Goal: Task Accomplishment & Management: Complete application form

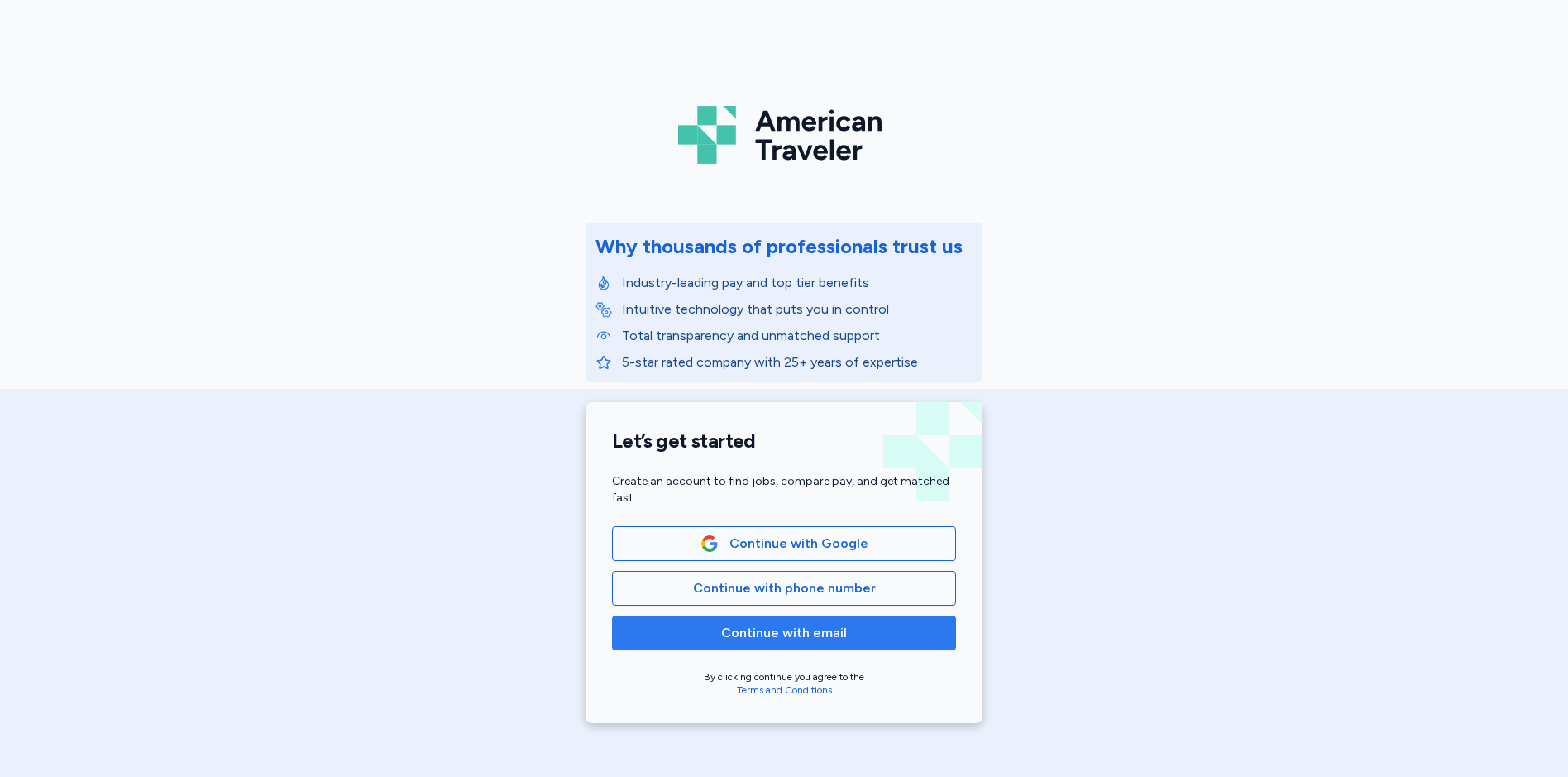
click at [774, 632] on span "Continue with email" at bounding box center [784, 633] width 126 height 20
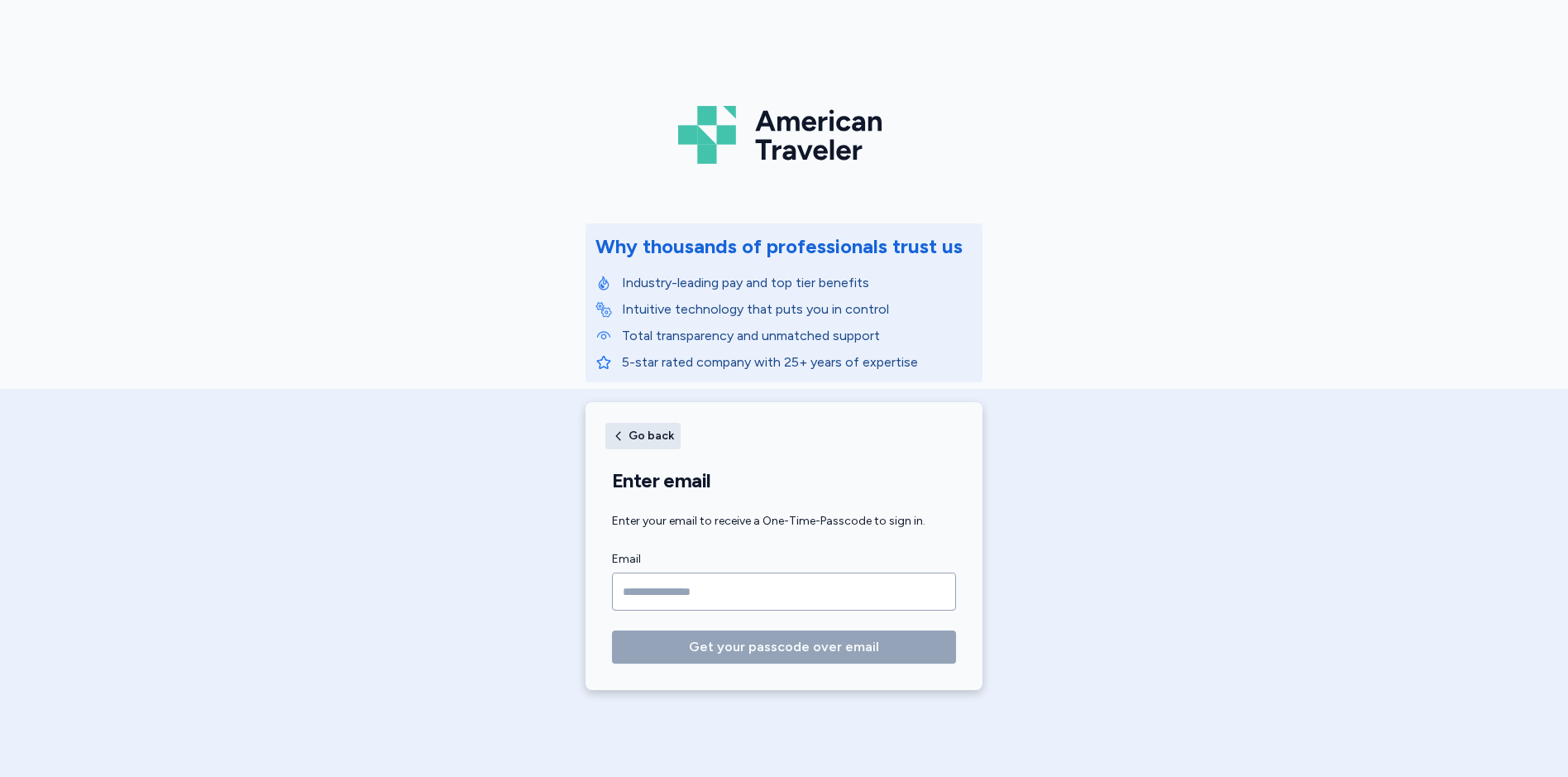
click at [614, 428] on button "Go back" at bounding box center [643, 436] width 75 height 27
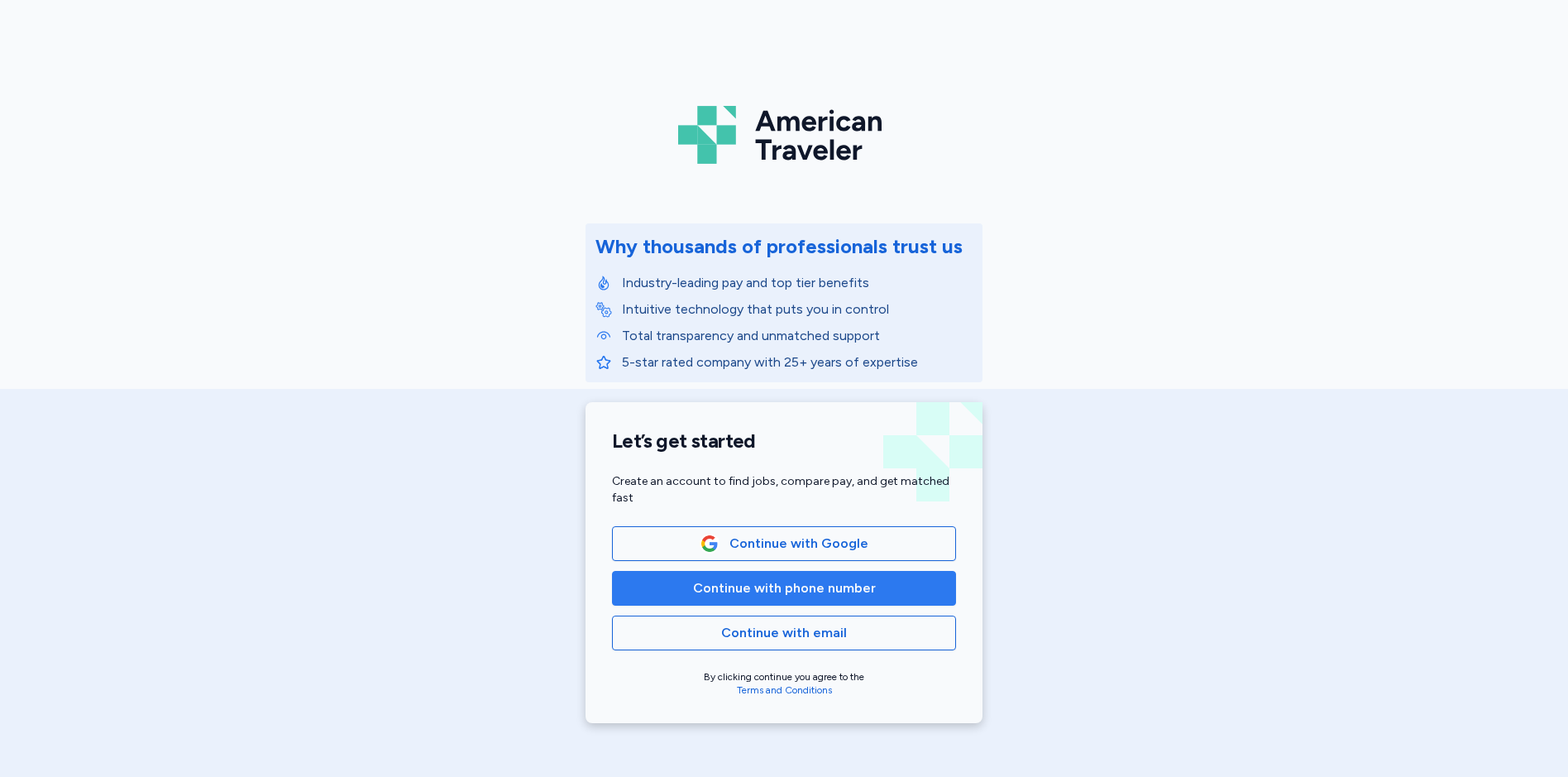
click at [769, 589] on span "Continue with phone number" at bounding box center [784, 588] width 183 height 20
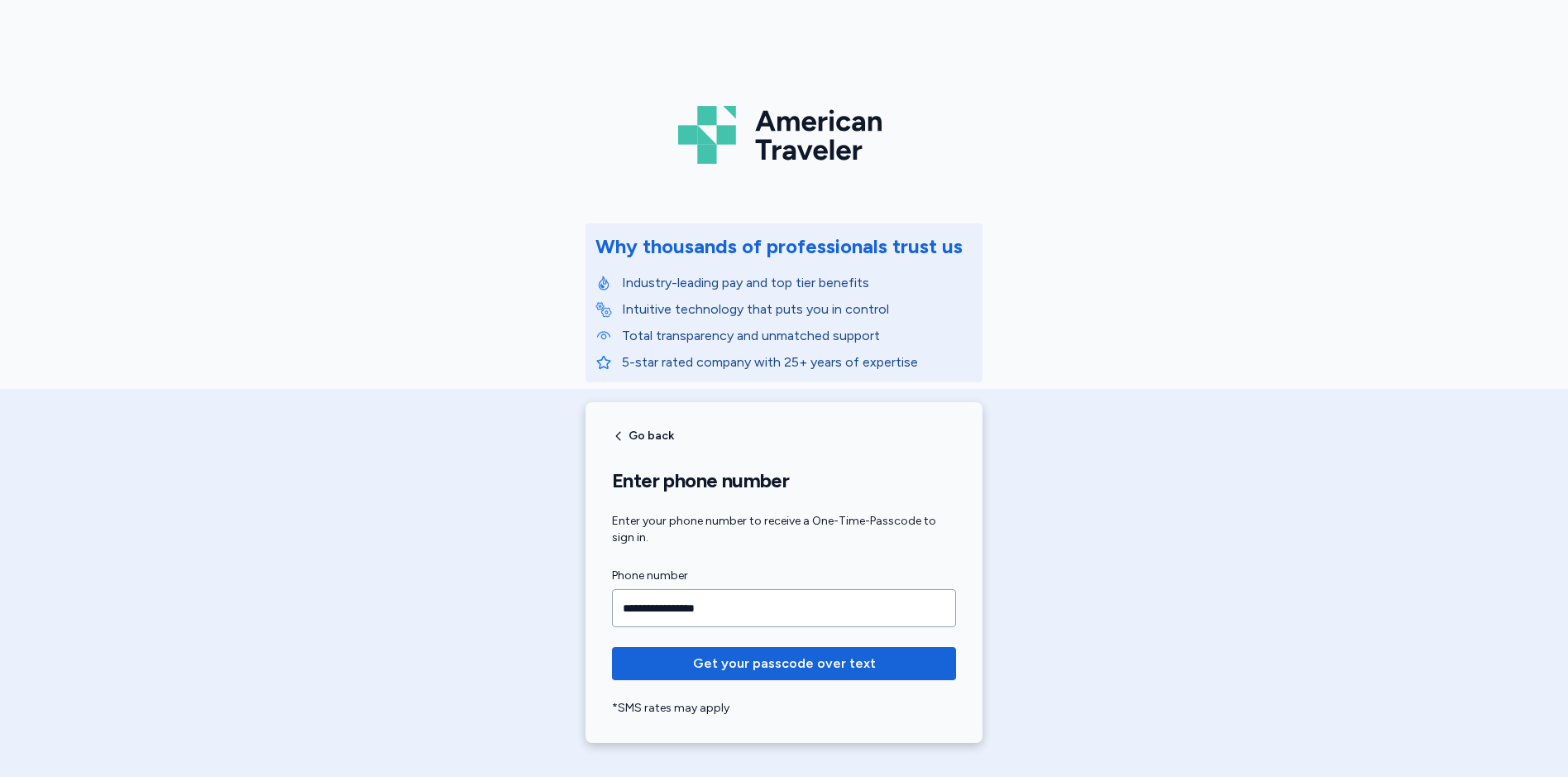
type input "**********"
click at [612, 646] on button "Get your passcode over text" at bounding box center [784, 663] width 344 height 33
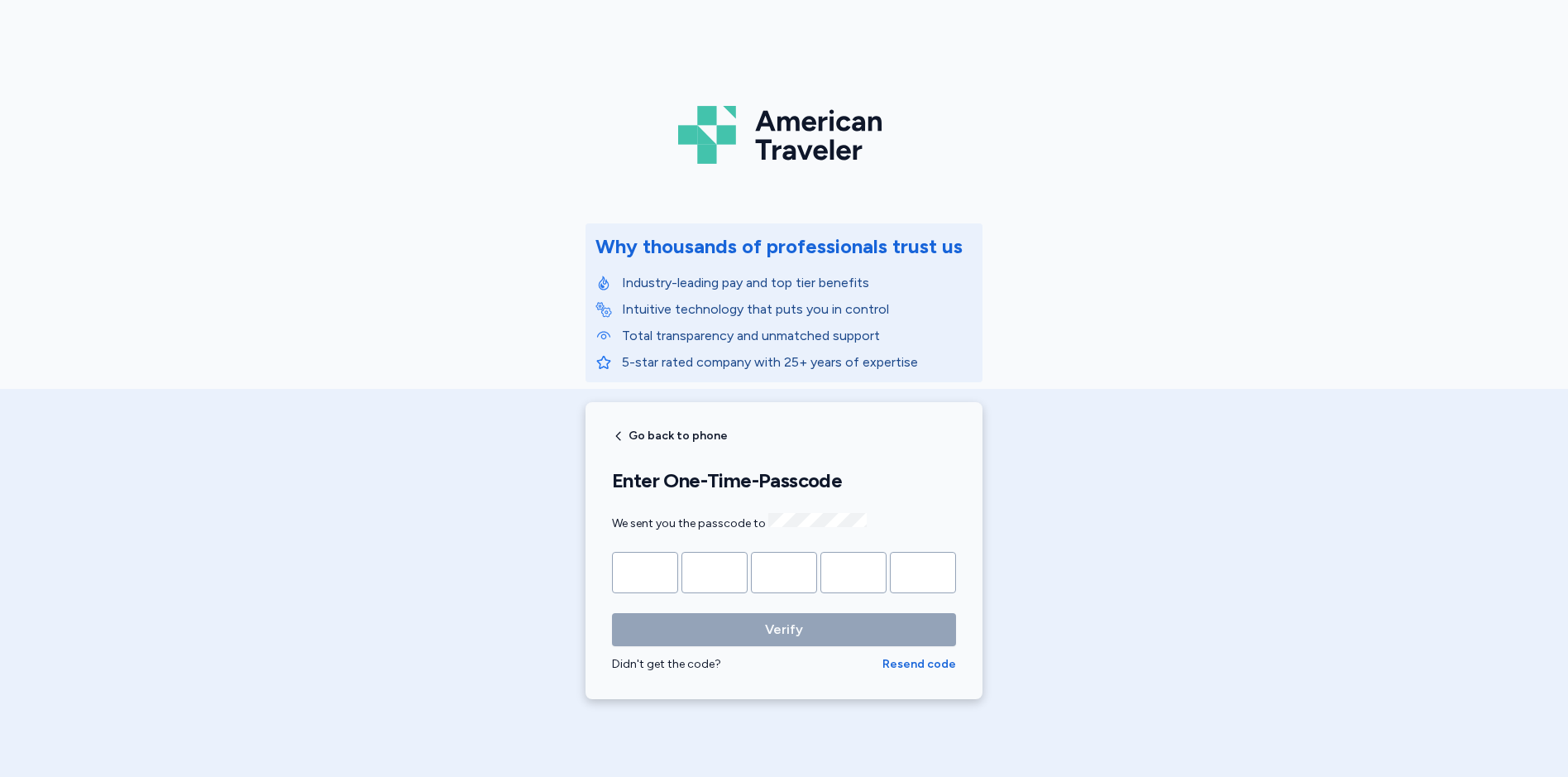
type input "*"
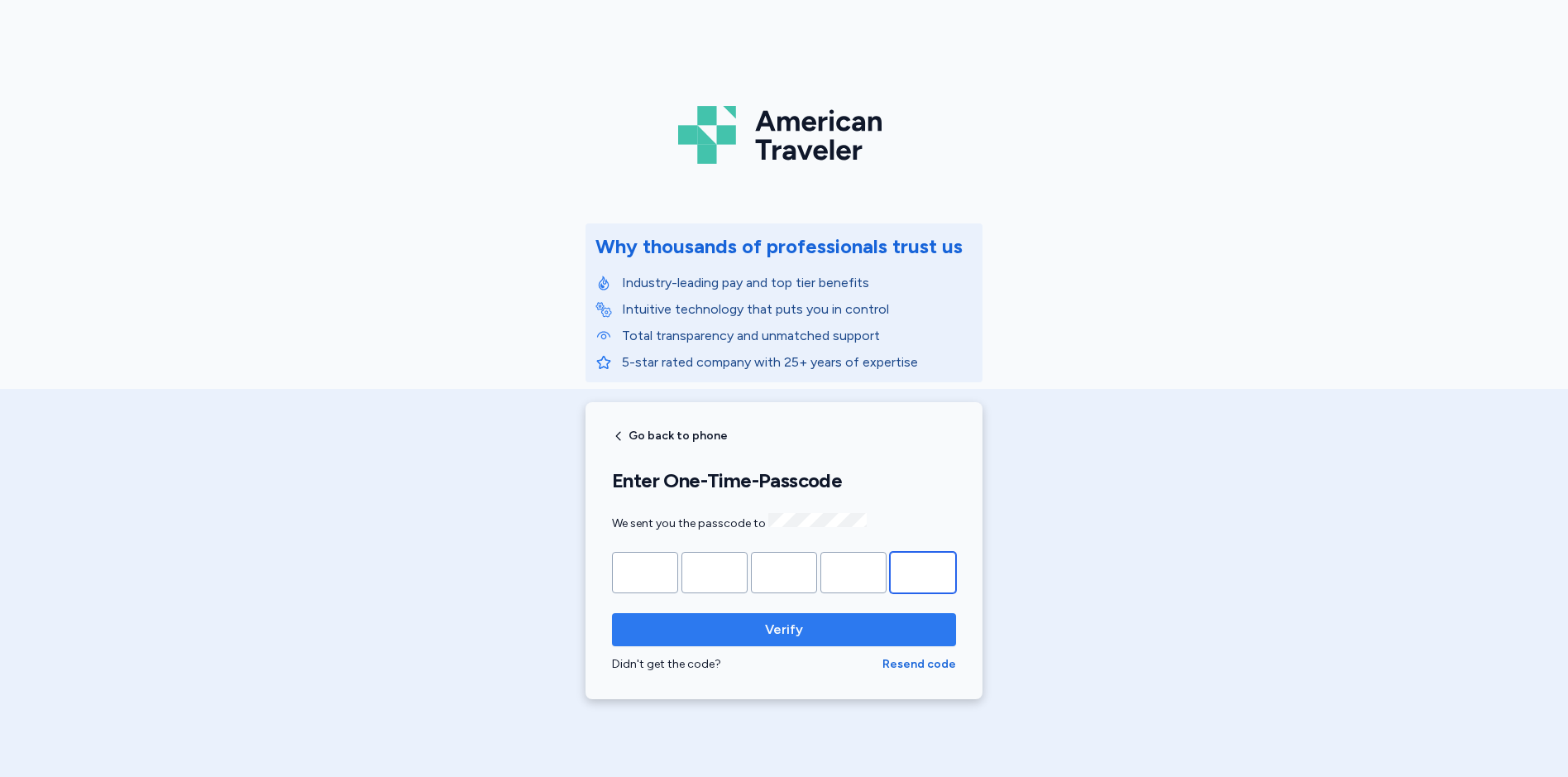
type input "*"
click at [612, 613] on button "Verify" at bounding box center [784, 630] width 344 height 33
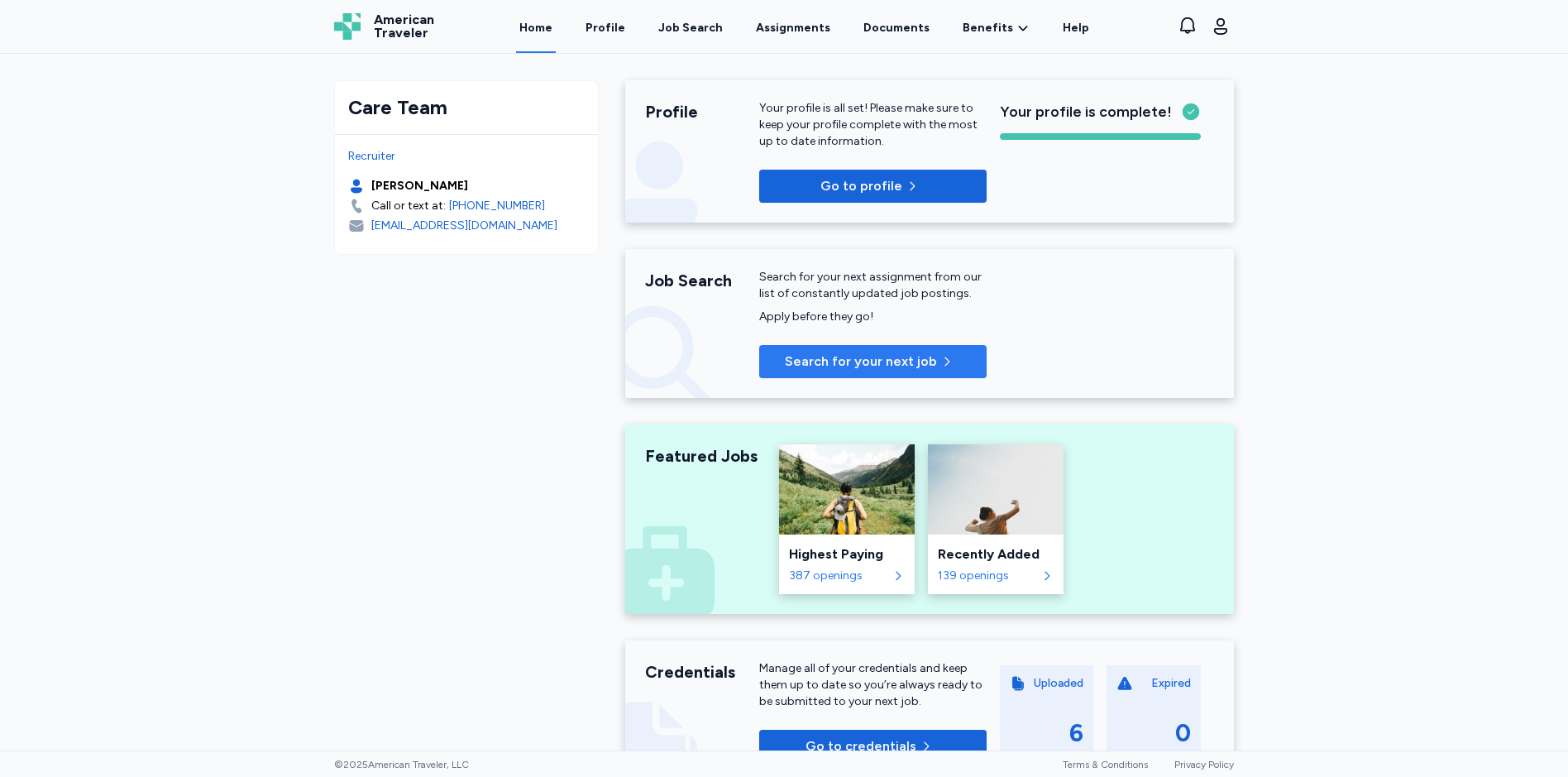
click at [822, 366] on span "Search for your next job" at bounding box center [861, 362] width 152 height 20
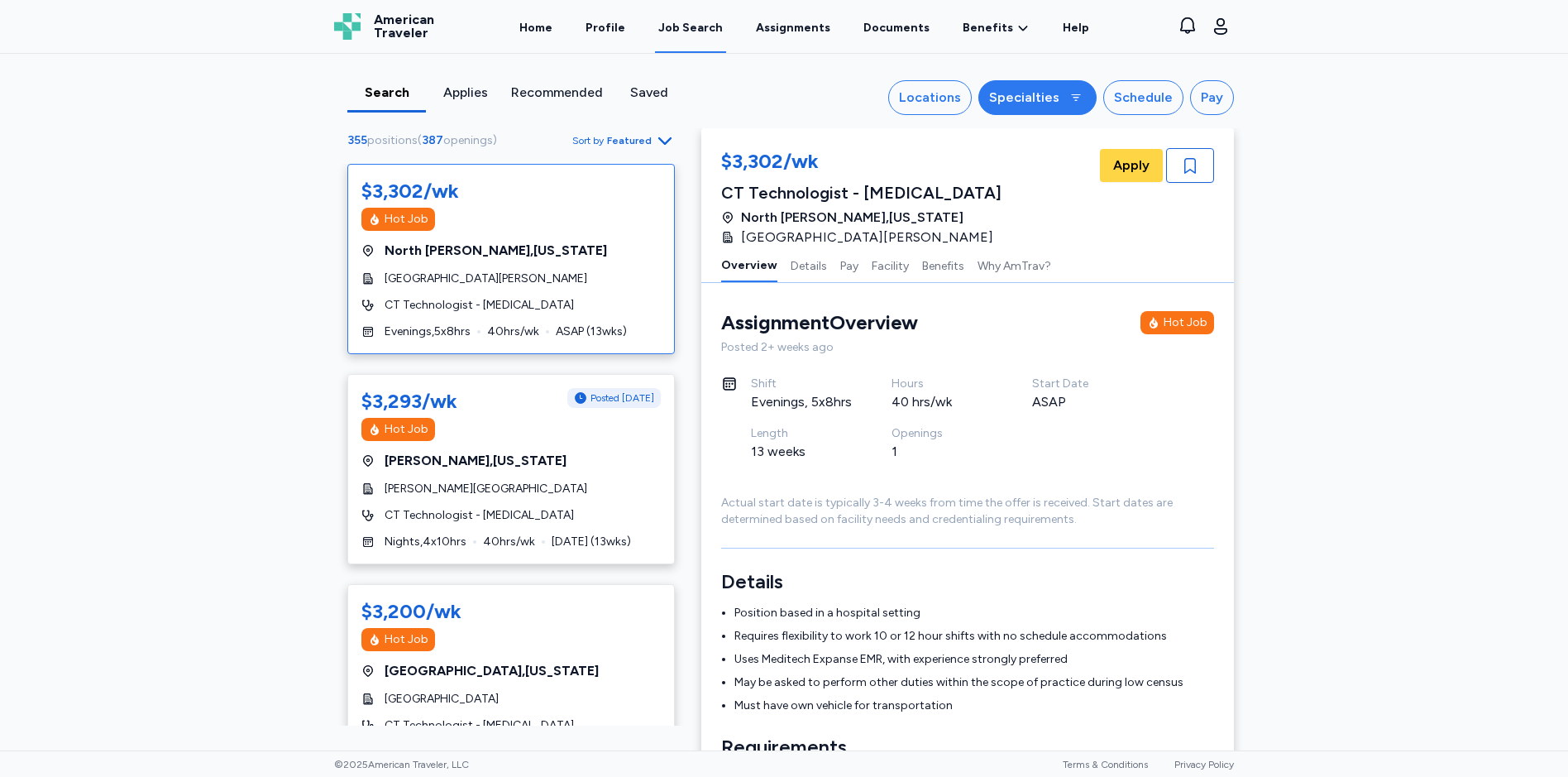
click at [1037, 101] on div "Specialties" at bounding box center [1024, 98] width 70 height 20
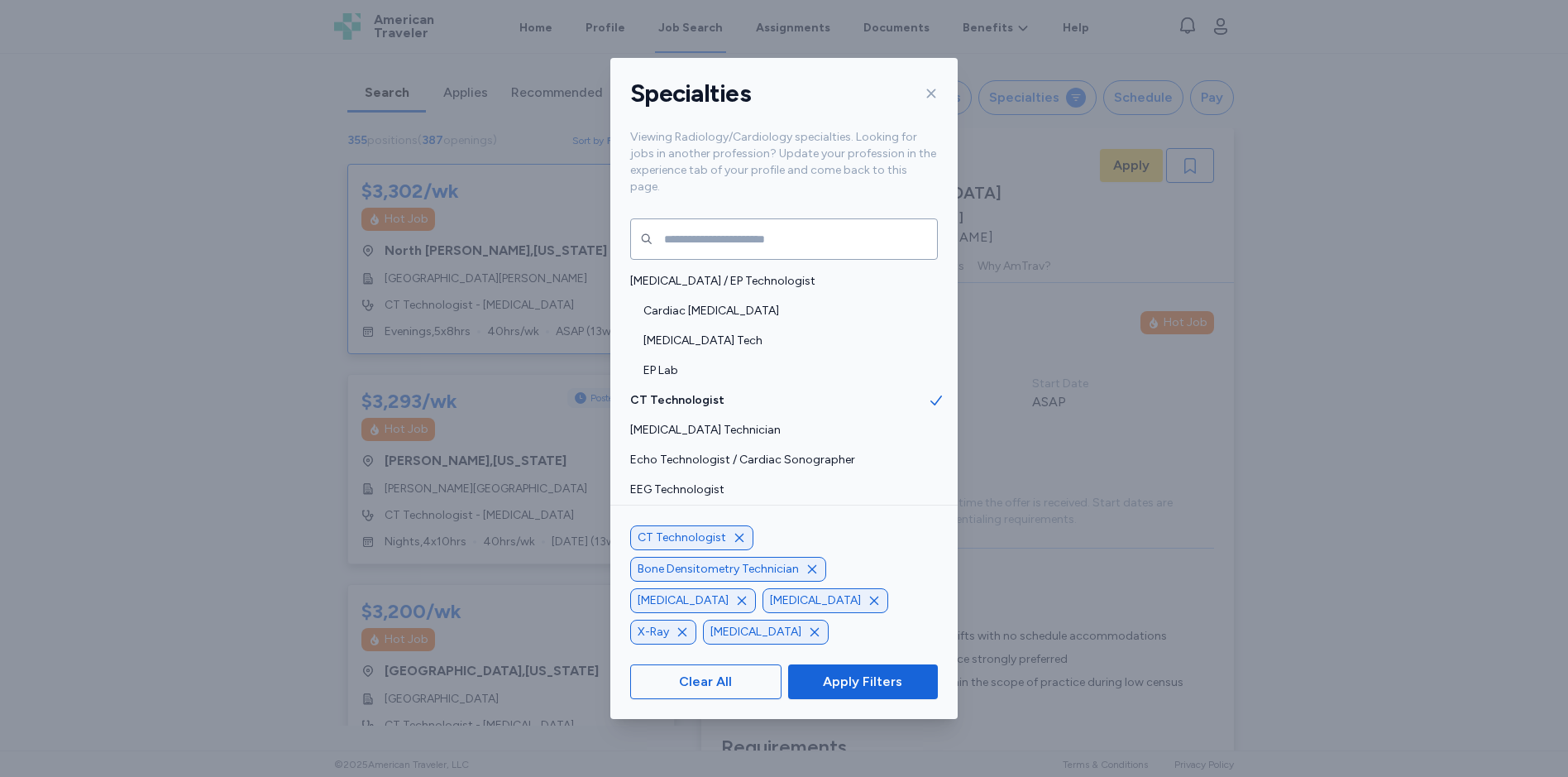
click at [733, 544] on icon "button" at bounding box center [739, 538] width 13 height 13
click at [845, 685] on span "Apply Filters" at bounding box center [862, 682] width 80 height 20
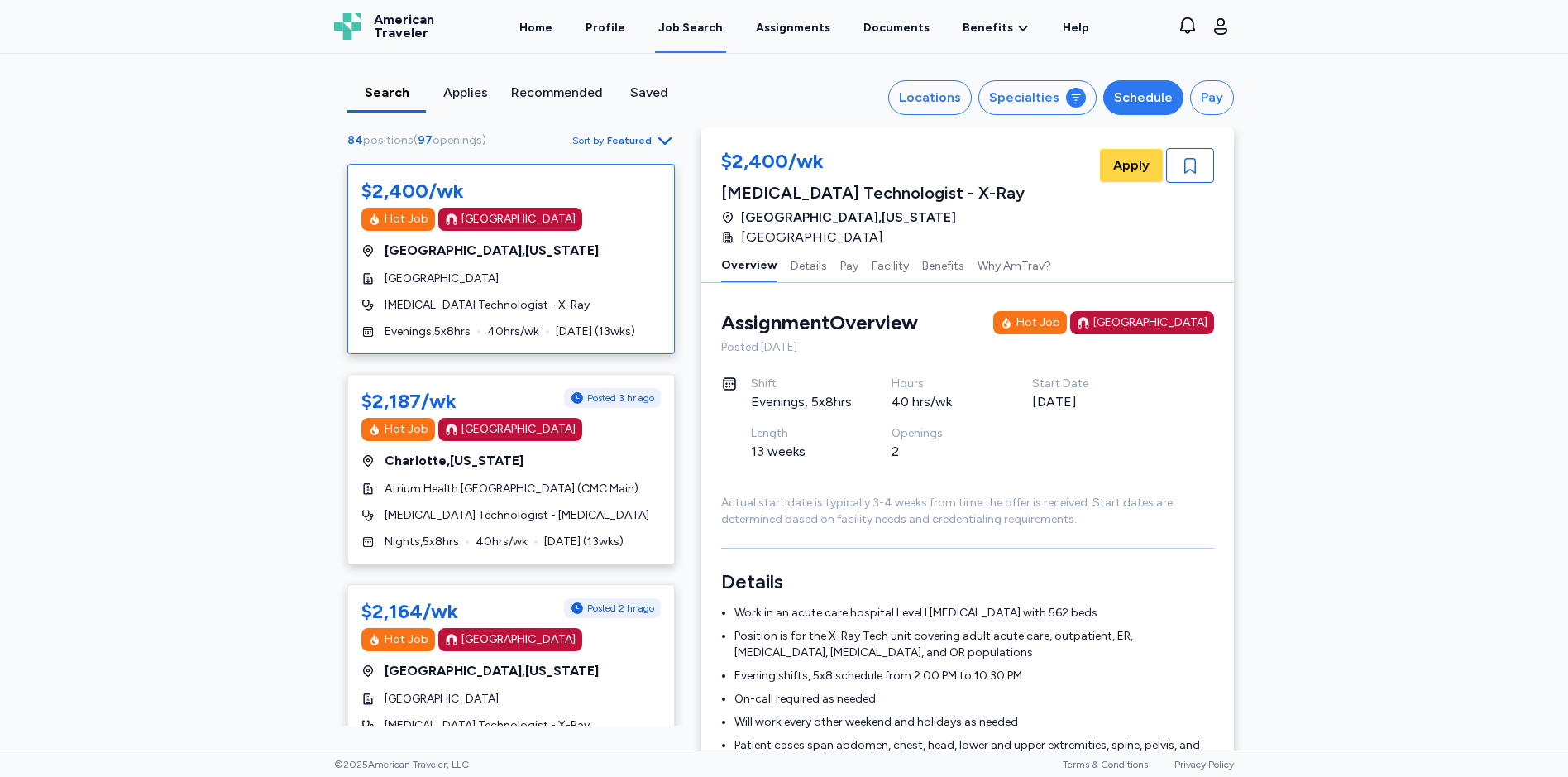
scroll to position [2, 0]
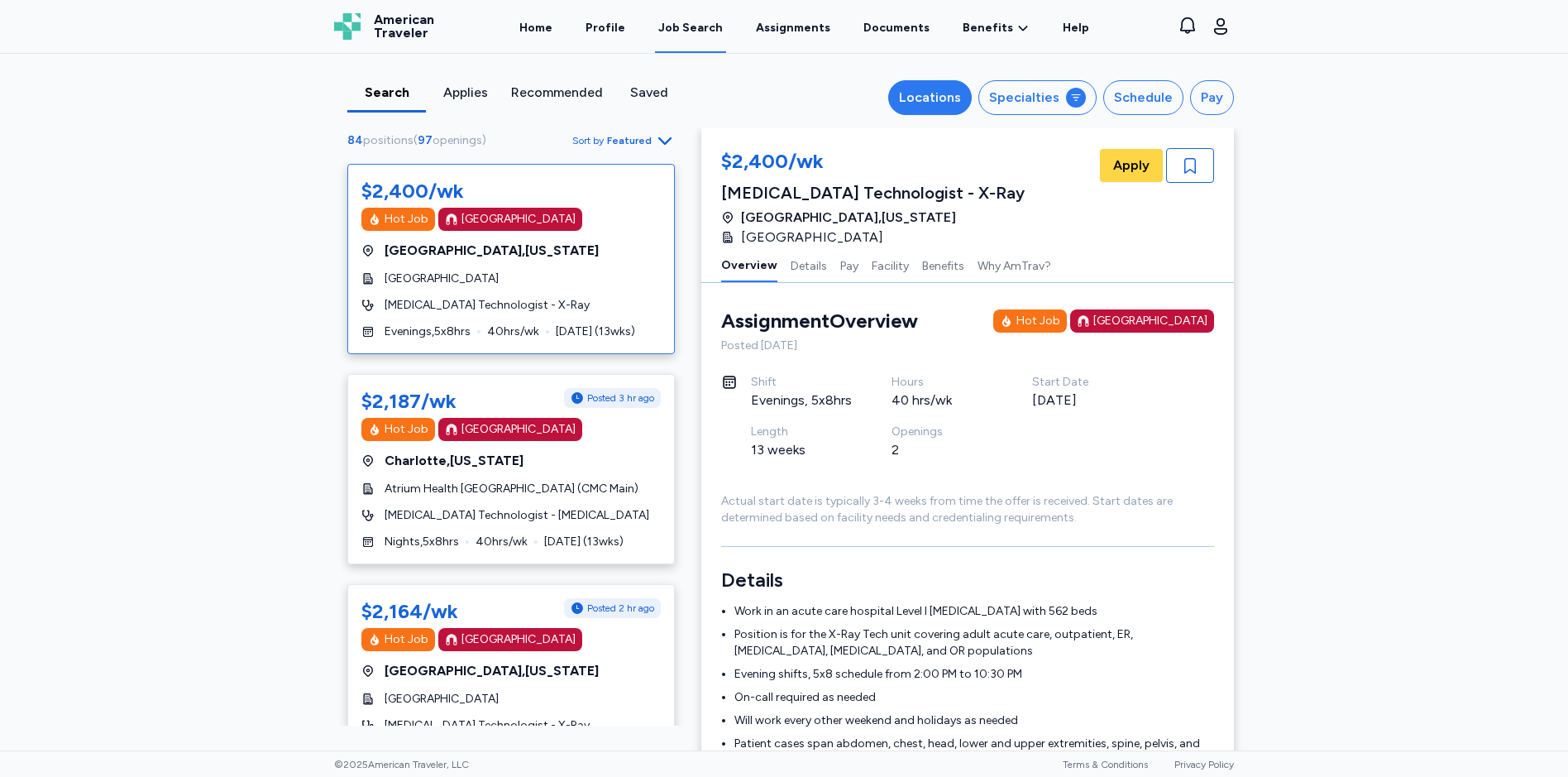
click at [918, 96] on div "Locations" at bounding box center [930, 98] width 62 height 20
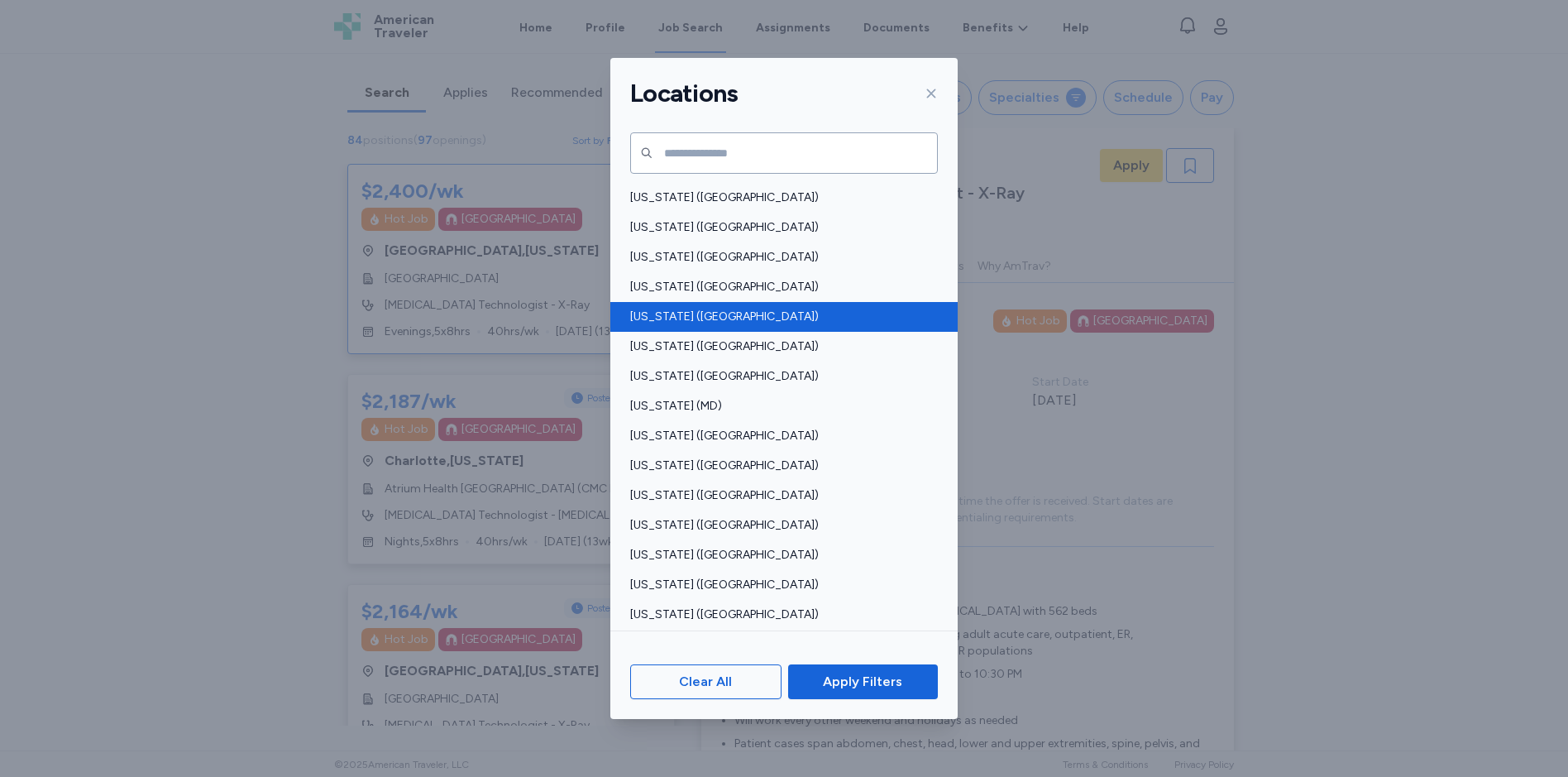
scroll to position [414, 0]
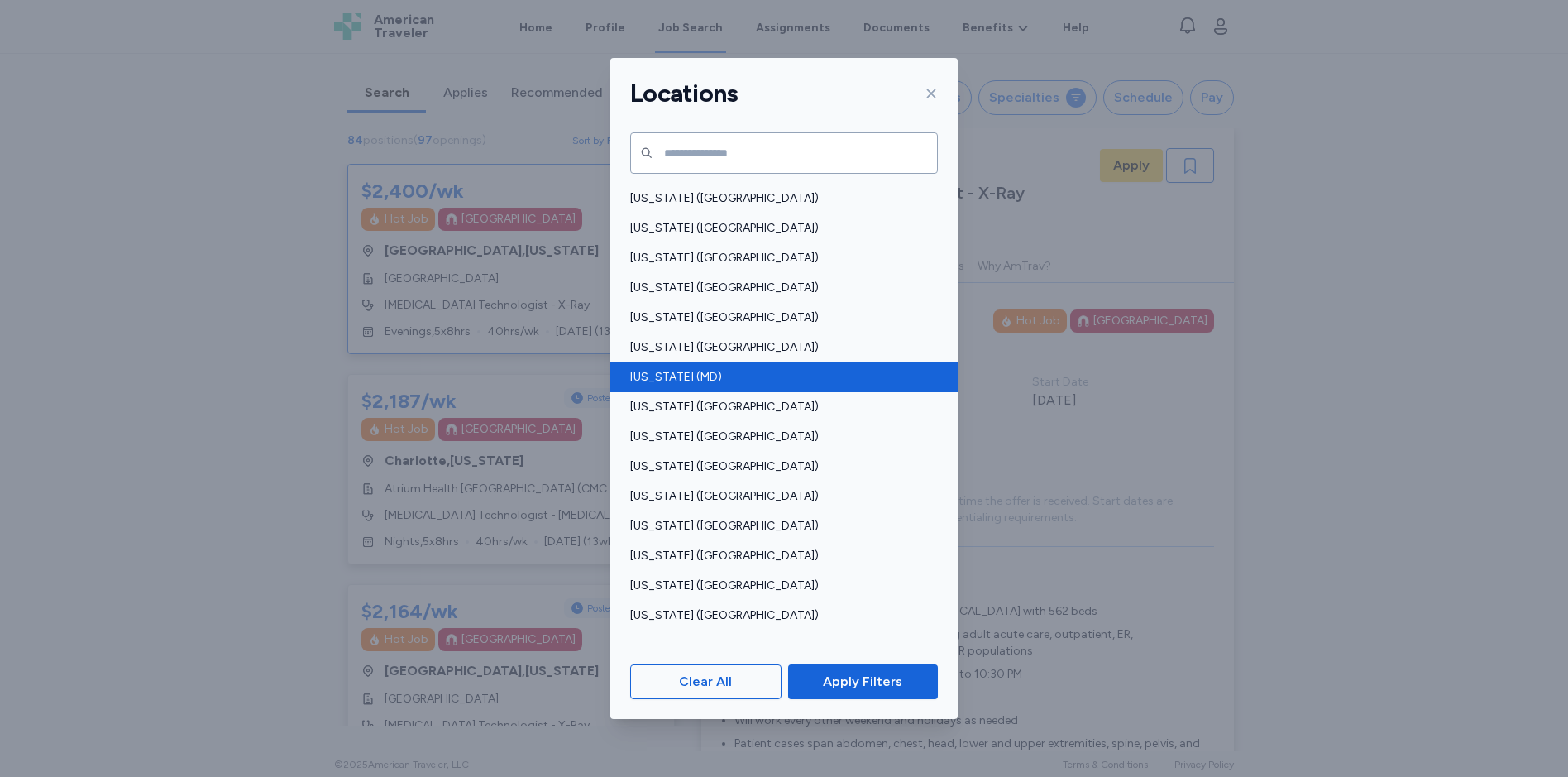
click at [676, 371] on span "[US_STATE] (MD)" at bounding box center [779, 378] width 298 height 17
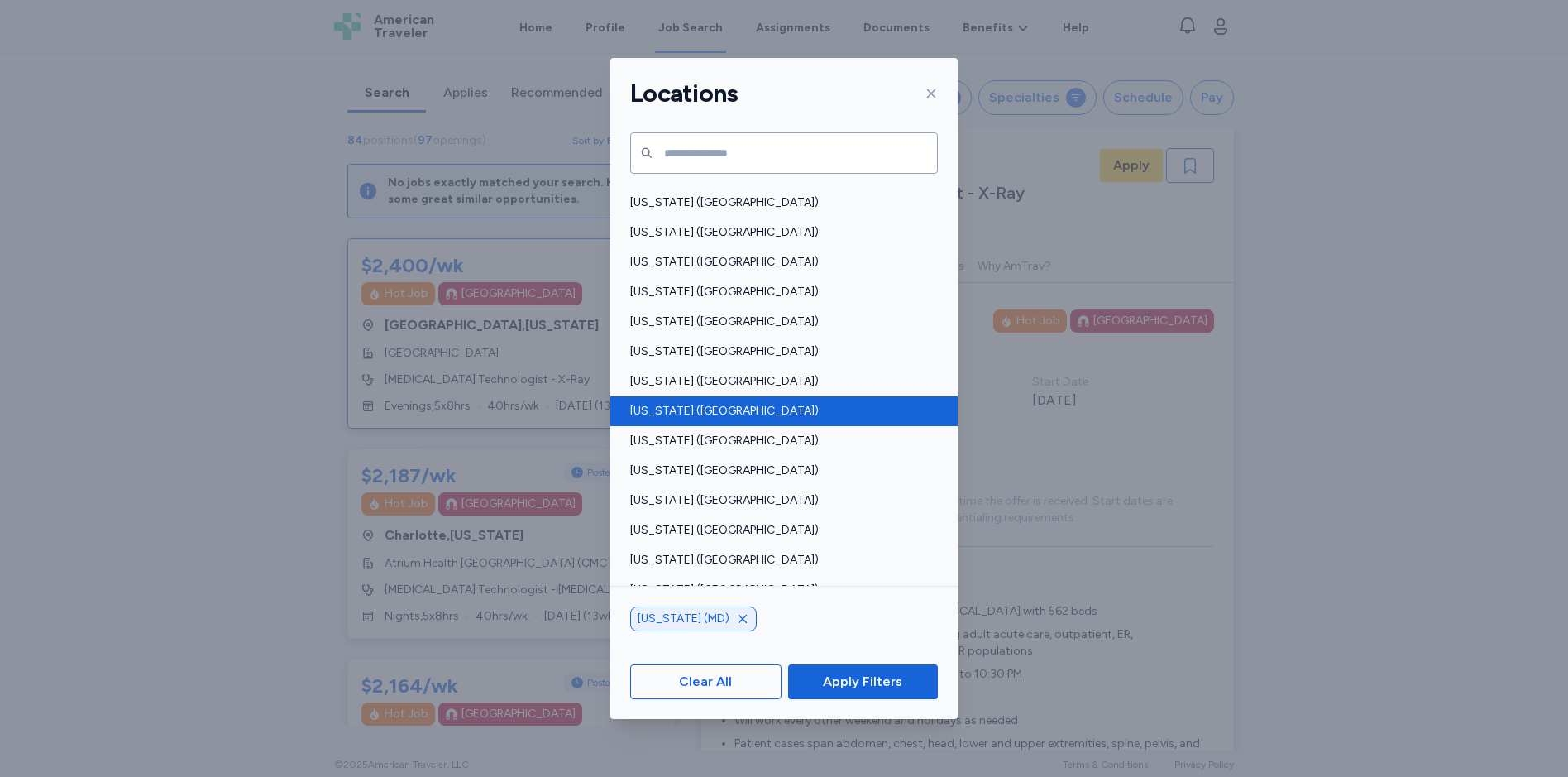
scroll to position [827, 0]
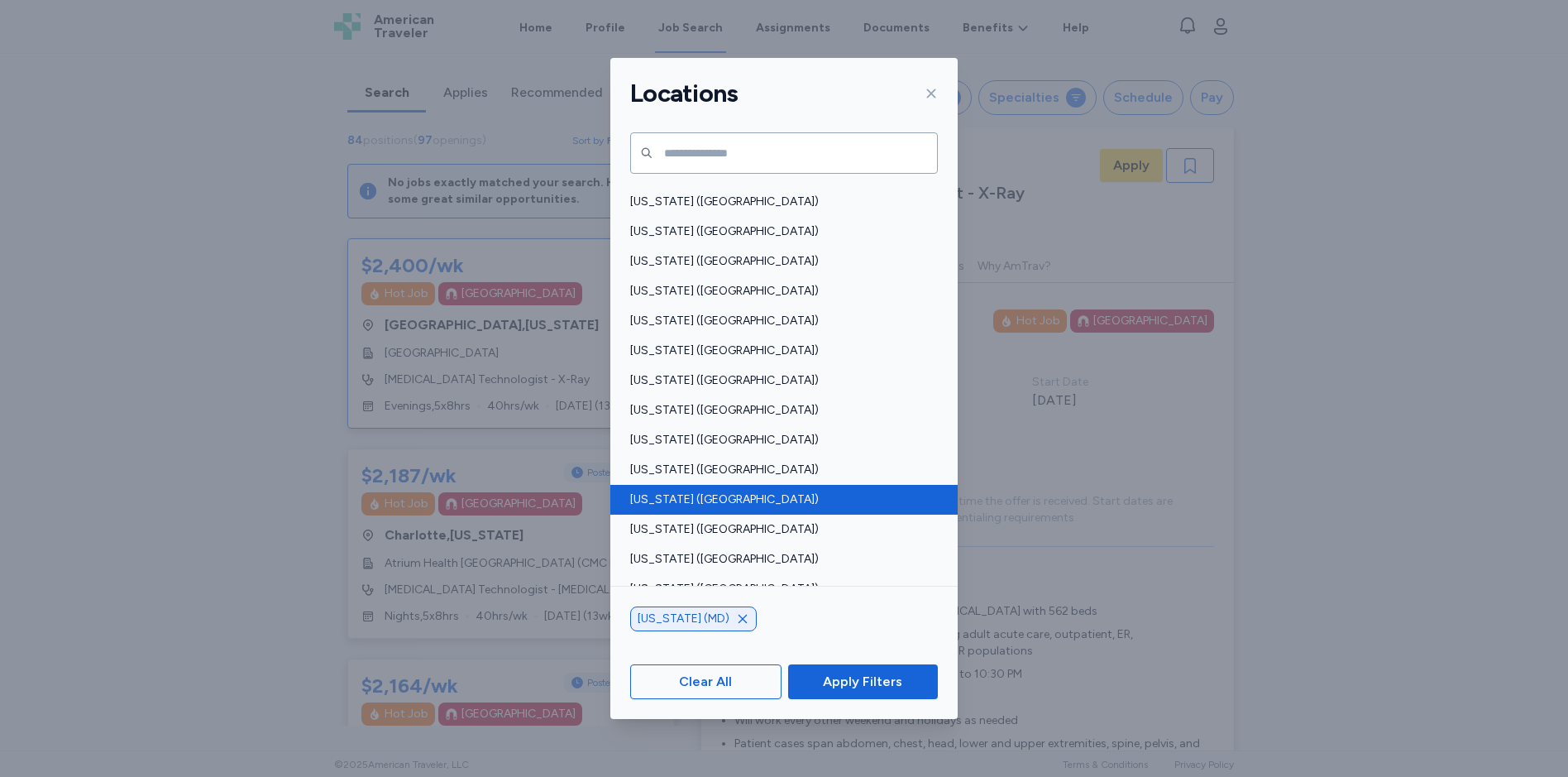
click at [683, 497] on span "[US_STATE] ([GEOGRAPHIC_DATA])" at bounding box center [779, 500] width 298 height 17
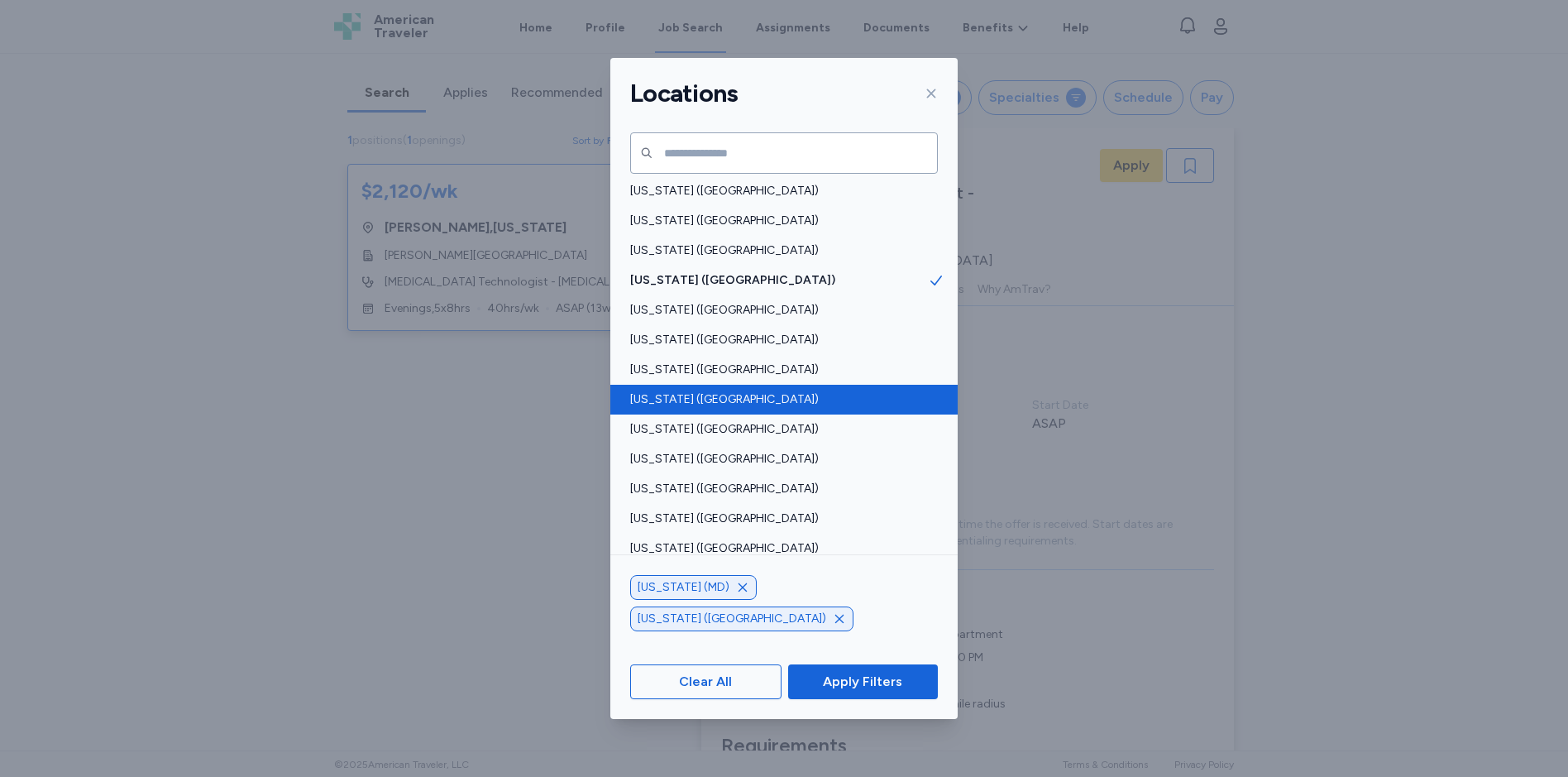
scroll to position [1075, 0]
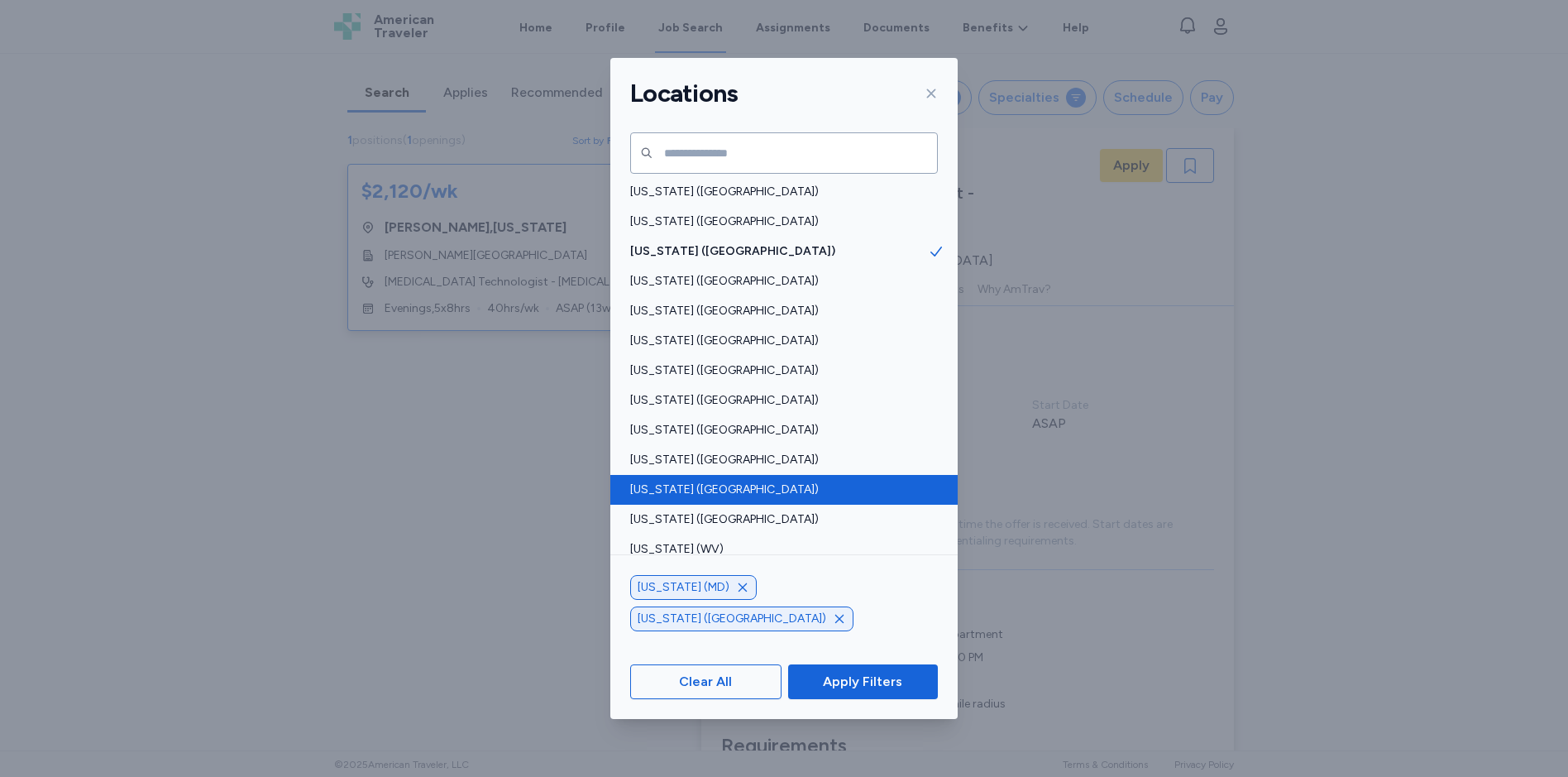
click at [661, 492] on span "[US_STATE] ([GEOGRAPHIC_DATA])" at bounding box center [779, 490] width 298 height 17
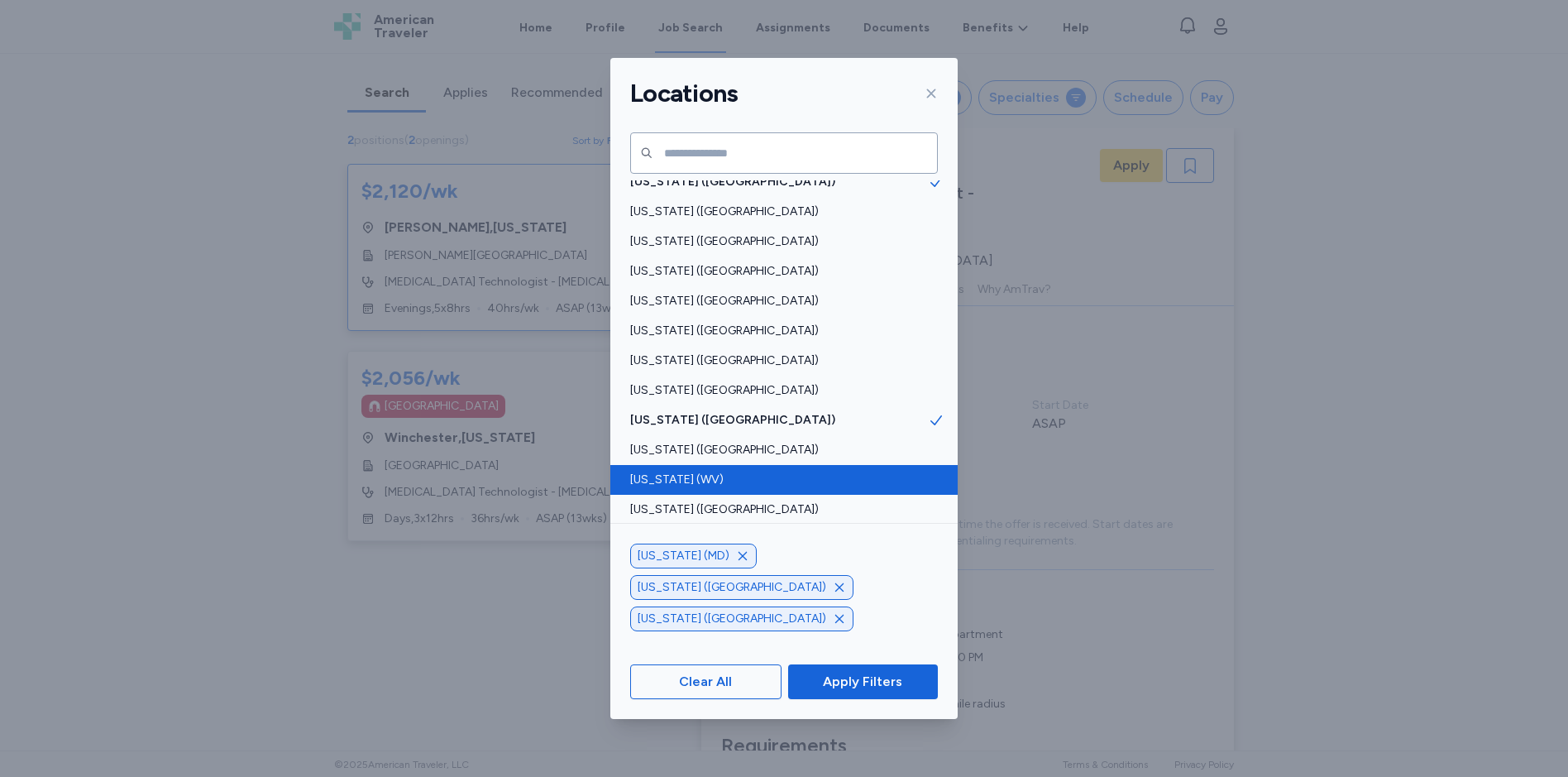
click at [693, 479] on span "[US_STATE] (WV)" at bounding box center [779, 480] width 298 height 17
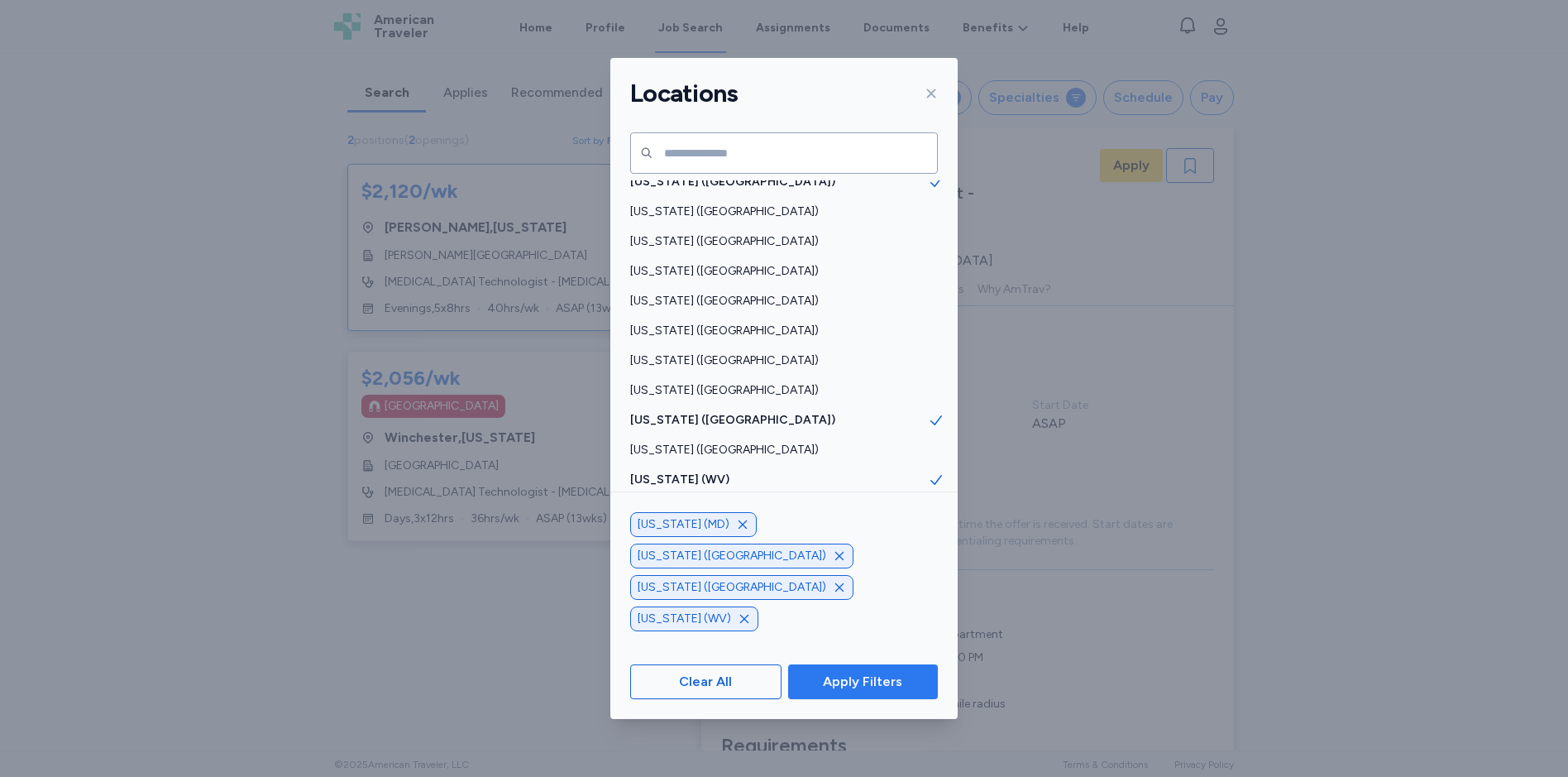
click at [846, 690] on span "Apply Filters" at bounding box center [862, 682] width 80 height 20
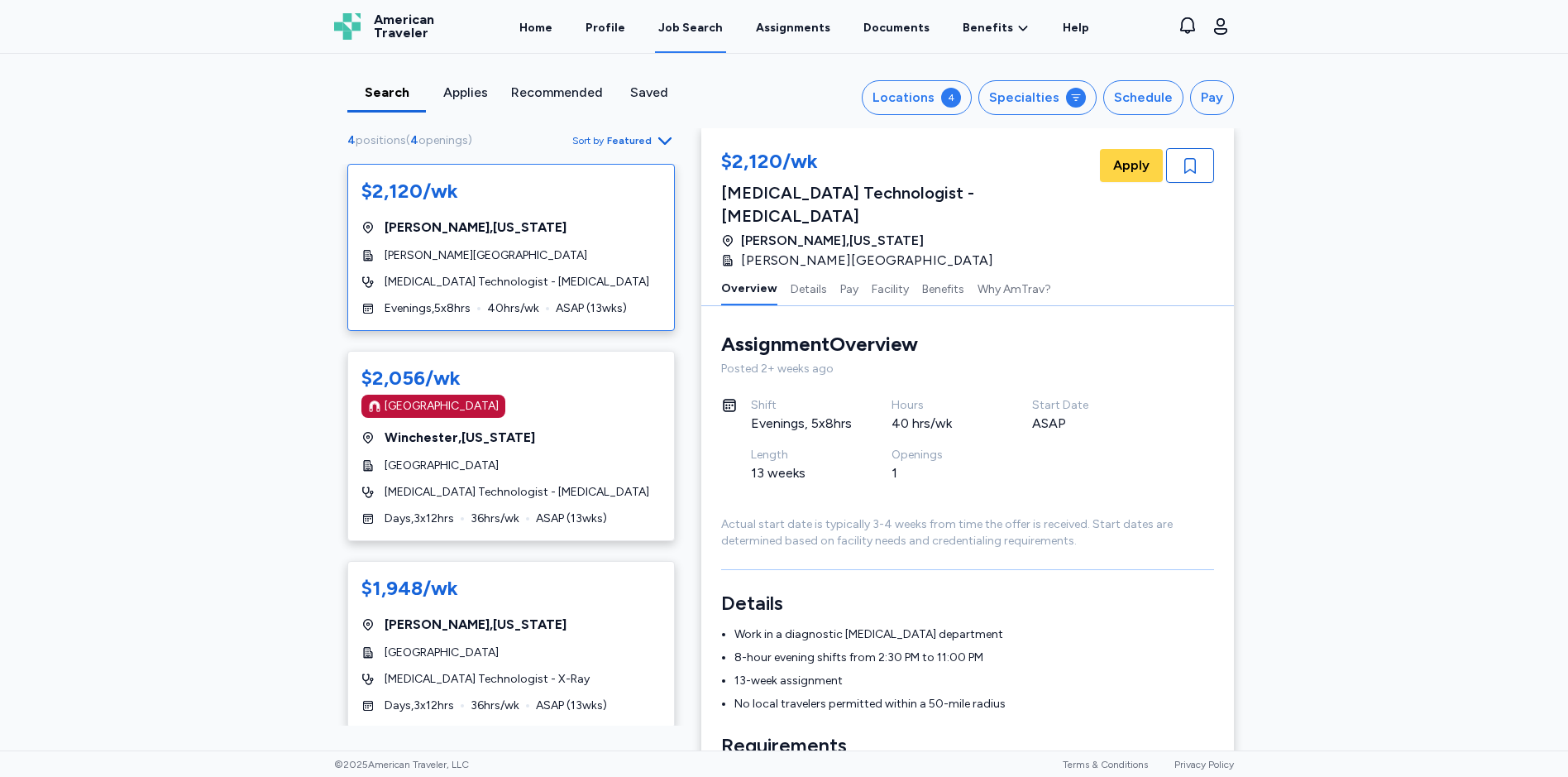
click at [629, 148] on span "Sort by Featured" at bounding box center [624, 141] width 102 height 20
click at [527, 239] on div "Newest" at bounding box center [569, 247] width 198 height 33
